Goal: Find specific page/section: Find specific page/section

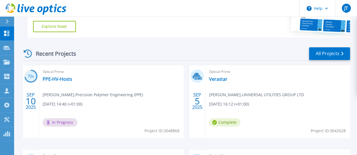
scroll to position [151, 0]
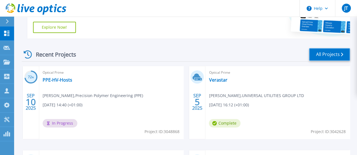
click at [338, 49] on link "All Projects" at bounding box center [329, 54] width 41 height 13
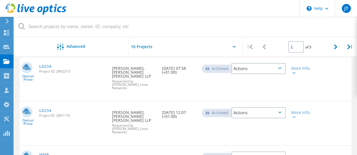
scroll to position [363, 0]
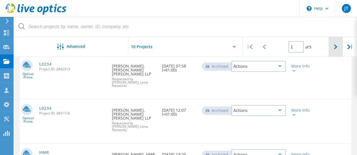
click at [335, 47] on icon at bounding box center [335, 47] width 3 height 5
type input "2"
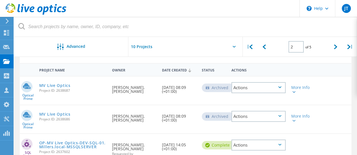
scroll to position [12, 0]
